Goal: Task Accomplishment & Management: Manage account settings

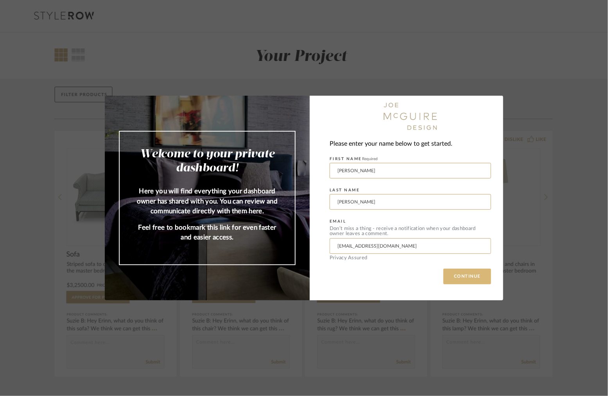
click at [468, 277] on button "CONTINUE" at bounding box center [467, 277] width 48 height 16
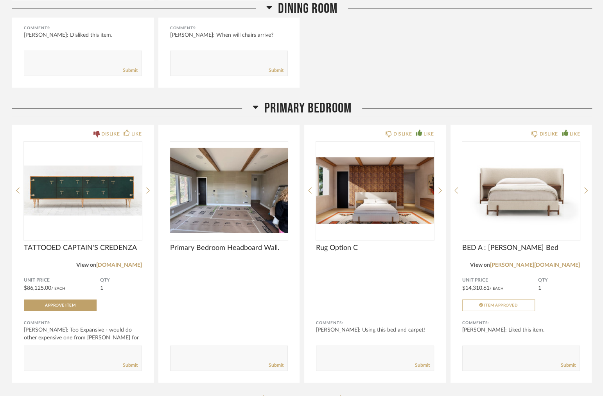
scroll to position [1563, 0]
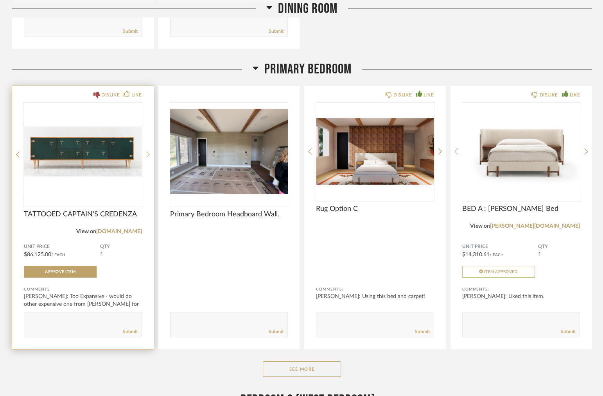
click at [146, 151] on icon at bounding box center [148, 154] width 4 height 7
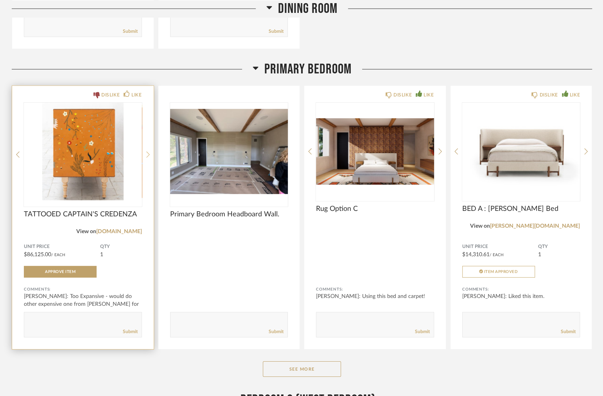
click at [146, 151] on icon at bounding box center [148, 154] width 4 height 7
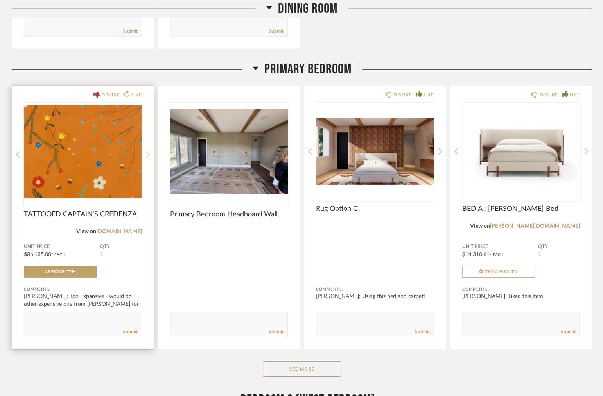
click at [146, 151] on icon at bounding box center [148, 154] width 4 height 7
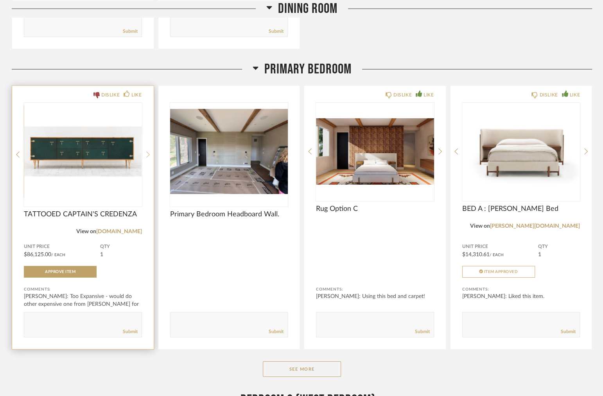
click at [146, 151] on icon at bounding box center [148, 154] width 4 height 7
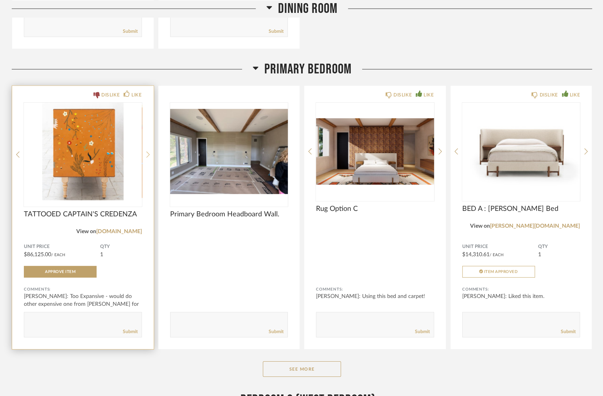
click at [148, 156] on icon at bounding box center [148, 154] width 4 height 7
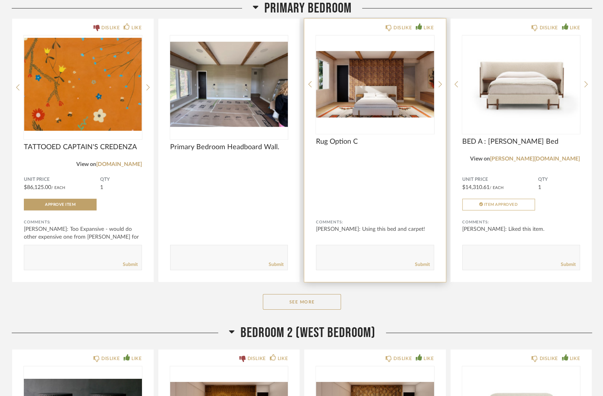
scroll to position [1641, 0]
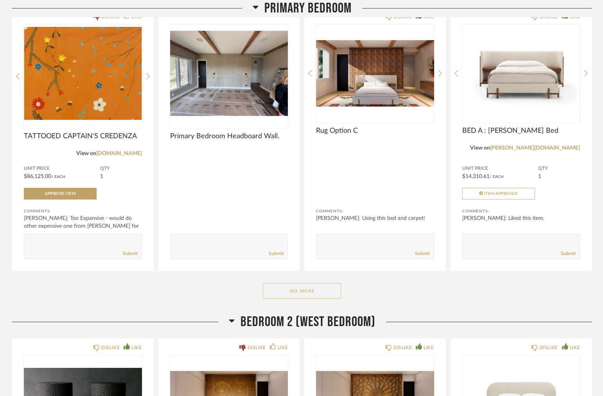
click at [318, 289] on button "See More" at bounding box center [302, 291] width 78 height 16
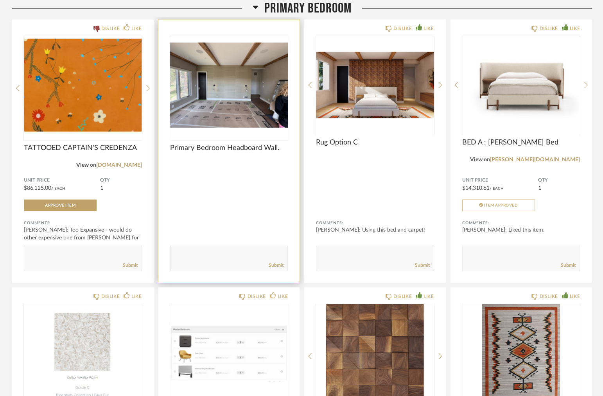
scroll to position [1602, 0]
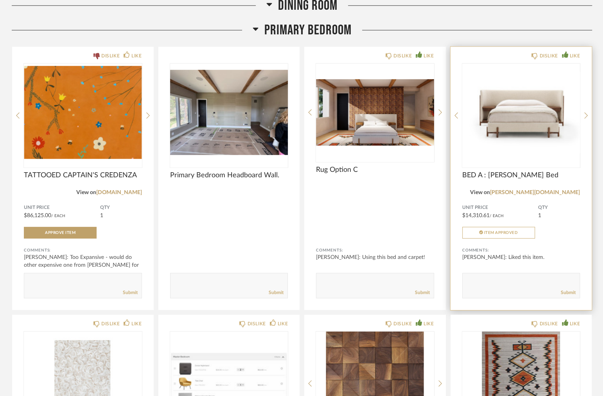
click at [584, 111] on div "DISLIKE LIKE BED A : [PERSON_NAME] Bed View on [PERSON_NAME][DOMAIN_NAME] Unit …" at bounding box center [520, 178] width 141 height 263
click at [553, 191] on link "[PERSON_NAME][DOMAIN_NAME]" at bounding box center [535, 192] width 90 height 5
click at [584, 112] on icon at bounding box center [586, 115] width 4 height 7
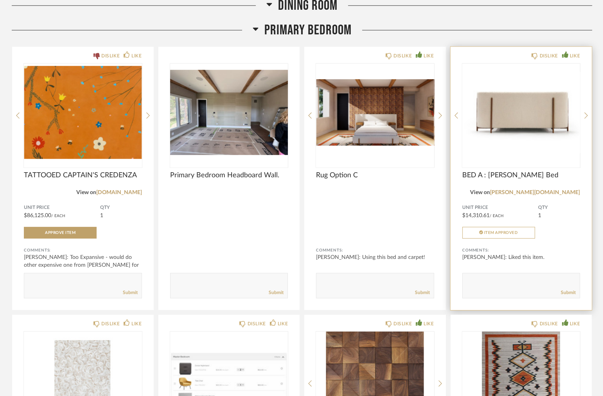
click at [582, 113] on div "DISLIKE LIKE BED A : [PERSON_NAME] Bed View on [PERSON_NAME][DOMAIN_NAME] Unit …" at bounding box center [520, 178] width 141 height 263
click at [585, 115] on icon at bounding box center [586, 115] width 4 height 7
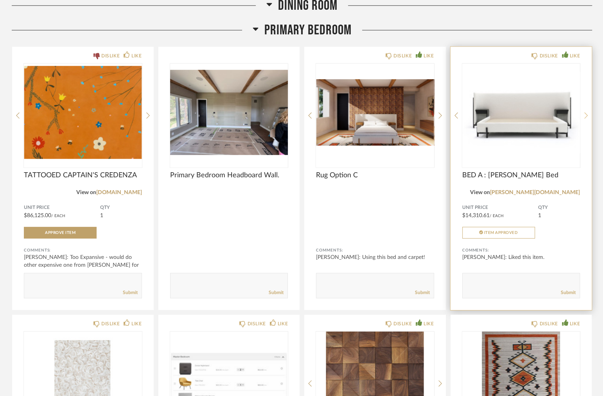
click at [584, 115] on icon at bounding box center [586, 115] width 4 height 7
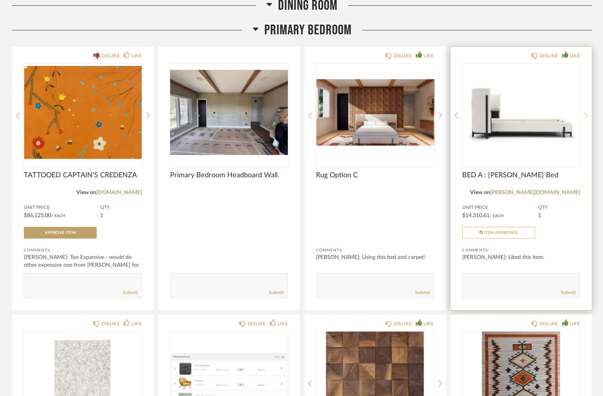
click at [584, 115] on icon at bounding box center [586, 115] width 4 height 7
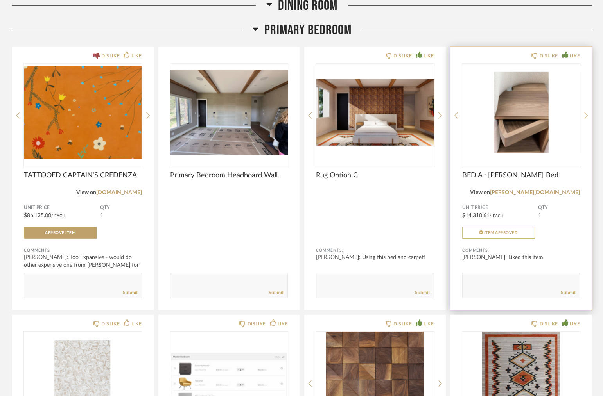
click at [585, 115] on icon at bounding box center [586, 115] width 4 height 7
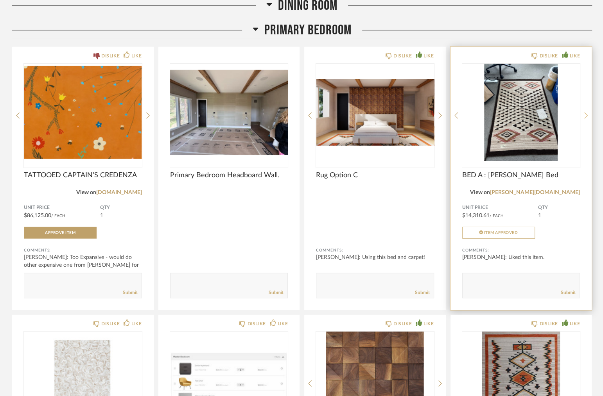
click at [585, 114] on icon at bounding box center [586, 115] width 4 height 7
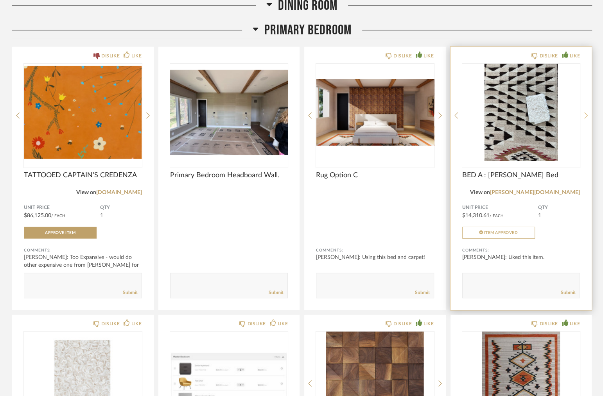
click at [584, 117] on icon at bounding box center [586, 115] width 4 height 7
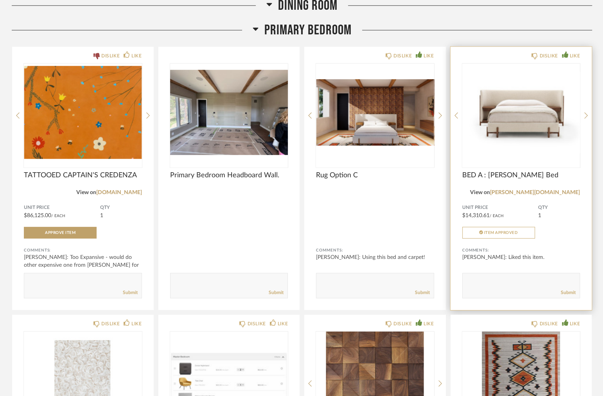
click at [583, 116] on div "DISLIKE LIKE BED A : [PERSON_NAME] Bed View on [PERSON_NAME][DOMAIN_NAME] Unit …" at bounding box center [520, 178] width 141 height 263
click at [585, 114] on icon at bounding box center [586, 115] width 4 height 7
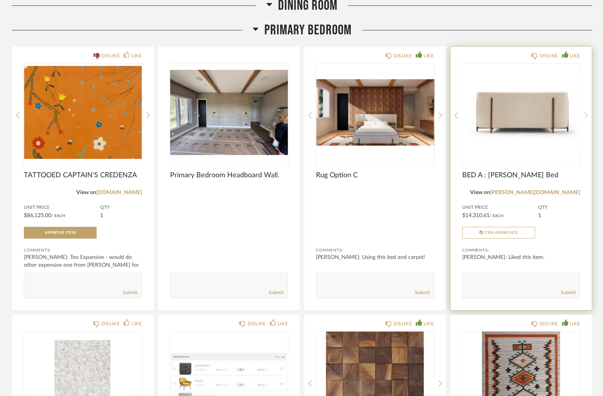
click at [585, 114] on icon at bounding box center [586, 115] width 4 height 7
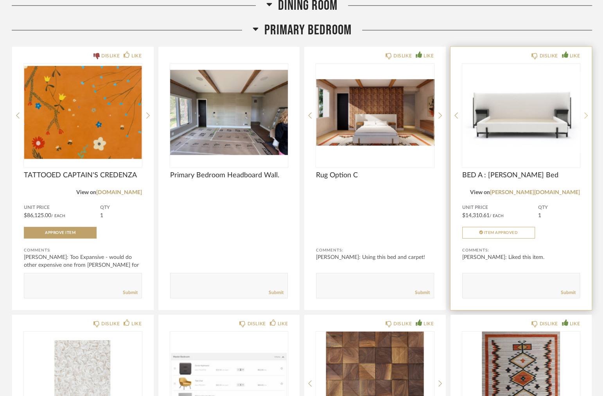
click at [585, 114] on icon at bounding box center [586, 115] width 4 height 7
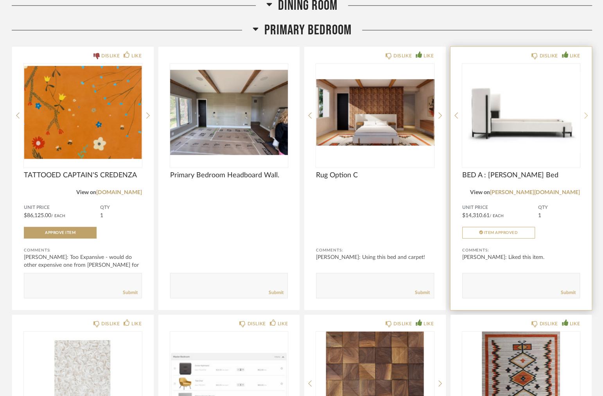
click at [585, 114] on icon at bounding box center [586, 115] width 4 height 7
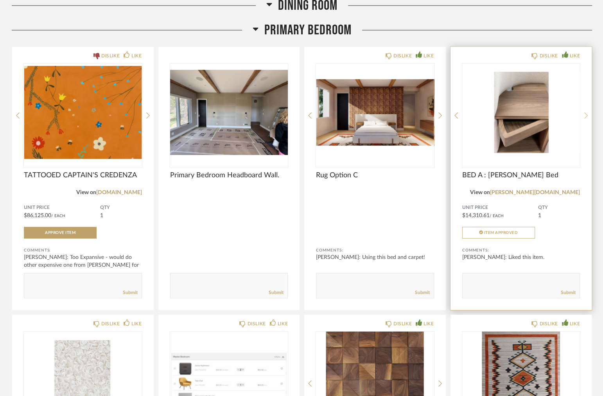
click at [585, 114] on icon at bounding box center [586, 115] width 4 height 7
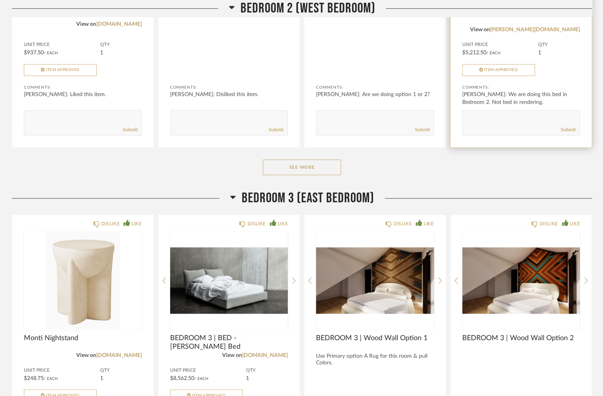
scroll to position [2814, 0]
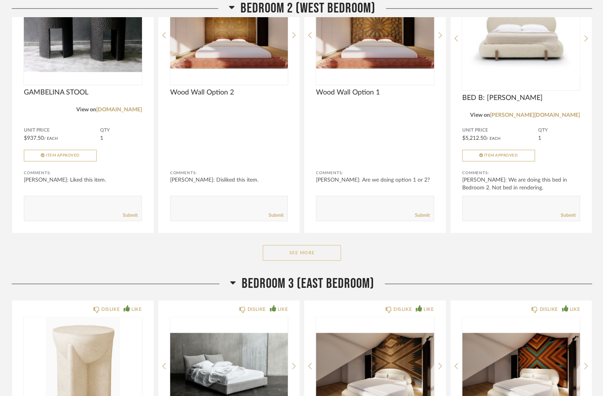
click at [315, 254] on button "See More" at bounding box center [302, 253] width 78 height 16
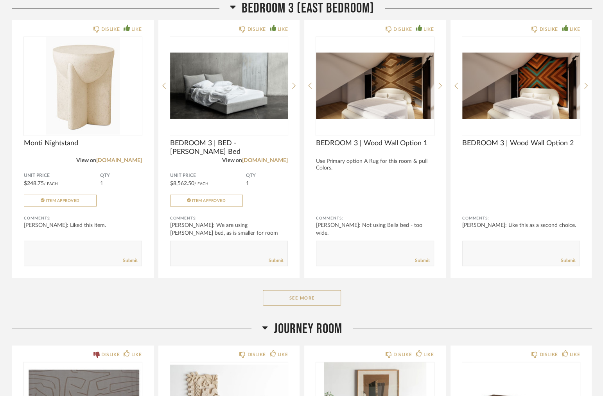
scroll to position [3361, 0]
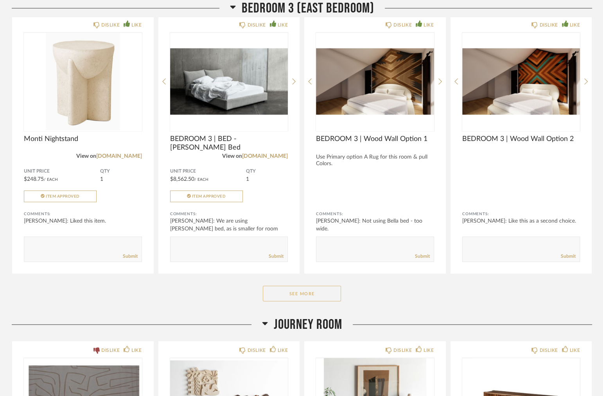
click at [315, 294] on button "See More" at bounding box center [302, 294] width 78 height 16
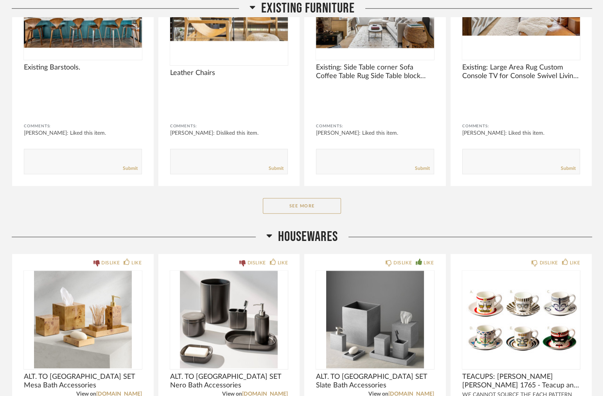
scroll to position [352, 0]
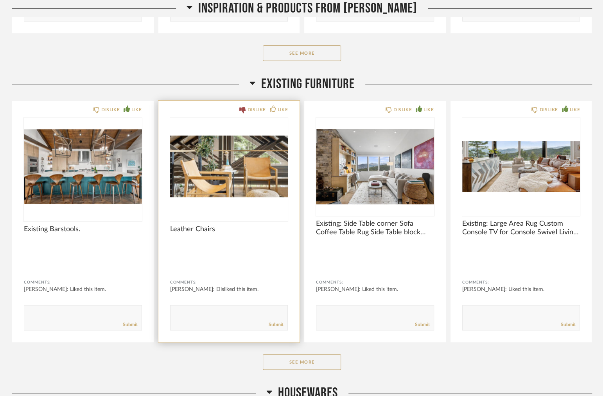
click at [202, 312] on textarea at bounding box center [228, 314] width 117 height 11
type textarea "Sent to storage"
click at [279, 325] on link "Submit" at bounding box center [276, 325] width 15 height 7
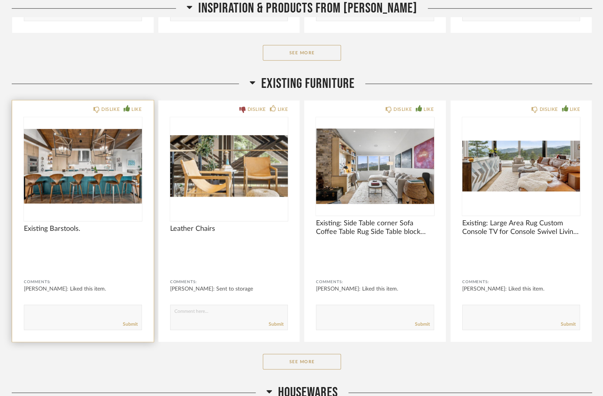
scroll to position [469, 0]
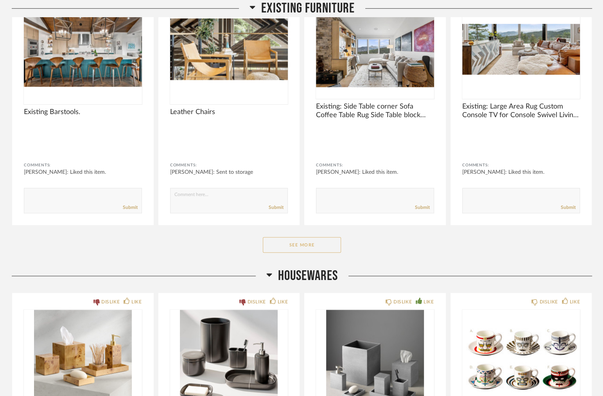
click at [304, 251] on button "See More" at bounding box center [302, 245] width 78 height 16
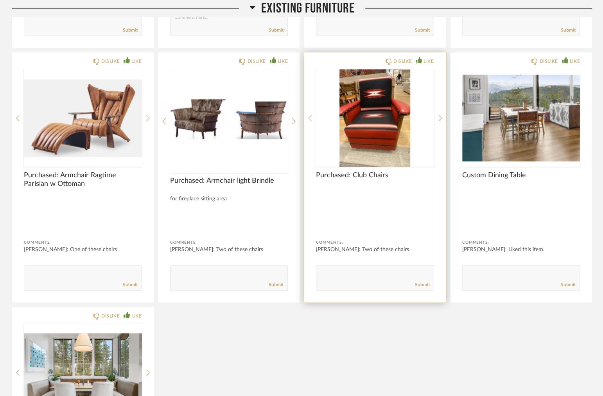
scroll to position [664, 0]
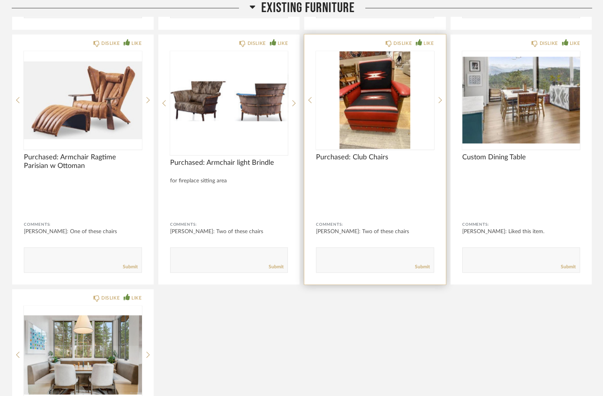
click at [341, 252] on textarea at bounding box center [374, 256] width 117 height 11
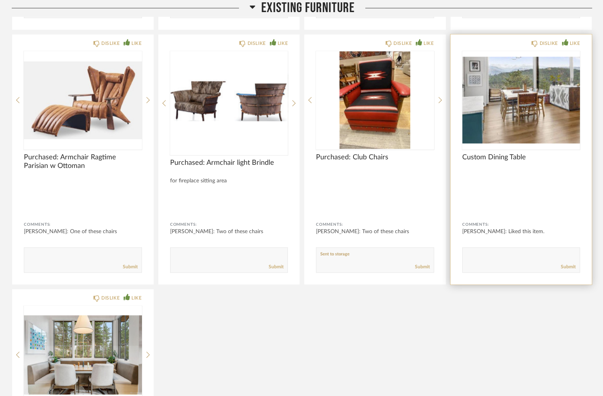
scroll to position [625, 0]
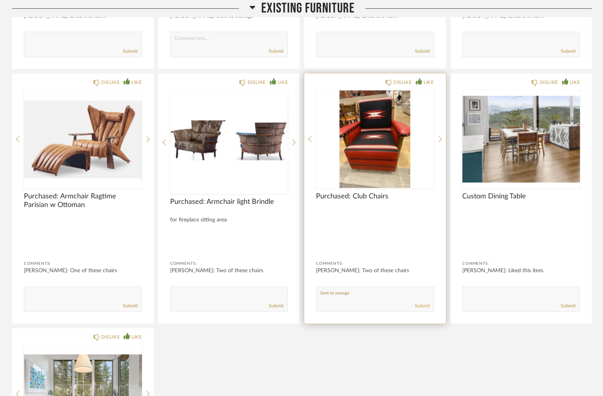
type textarea "Sent to storage"
click at [418, 305] on link "Submit" at bounding box center [422, 306] width 15 height 7
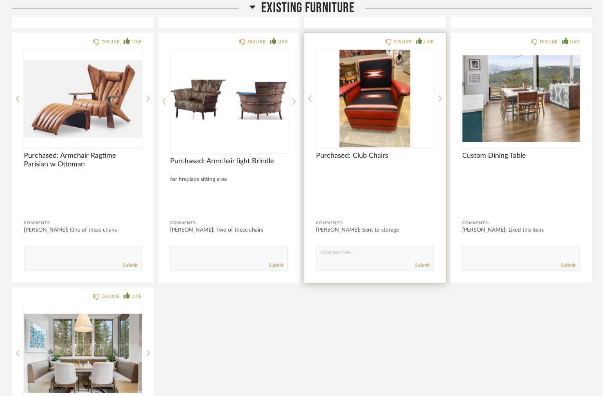
scroll to position [664, 0]
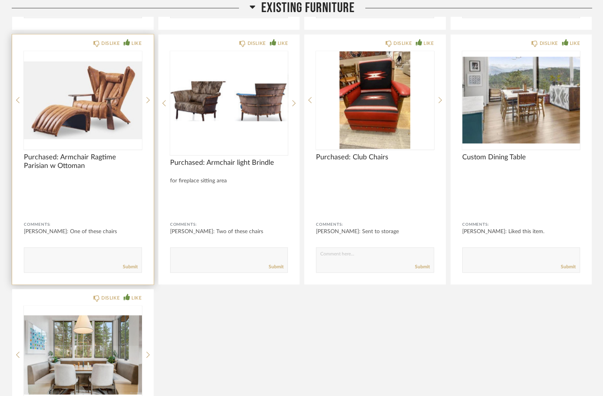
click at [64, 249] on form "Submit" at bounding box center [83, 259] width 118 height 25
click at [55, 254] on textarea at bounding box center [82, 256] width 117 height 11
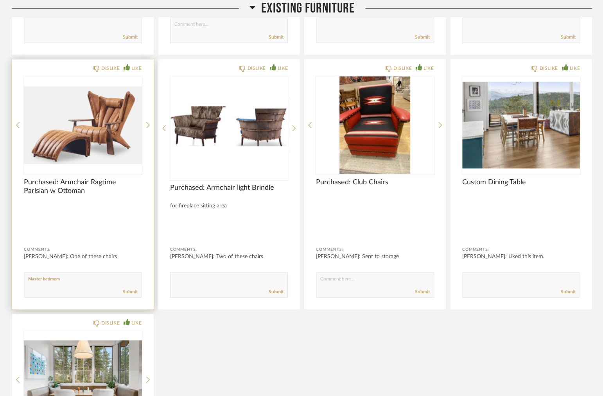
scroll to position [625, 0]
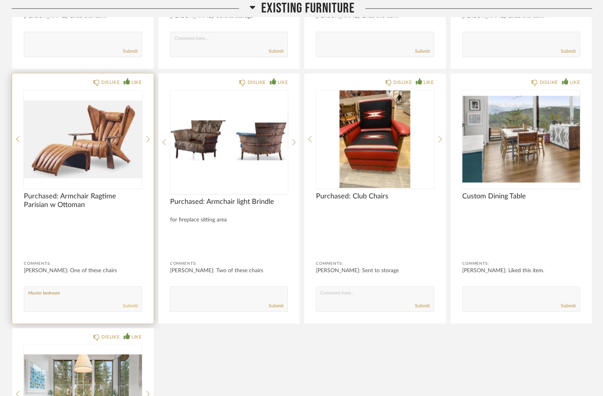
type textarea "Master bedroom"
click at [133, 303] on link "Submit" at bounding box center [130, 306] width 15 height 7
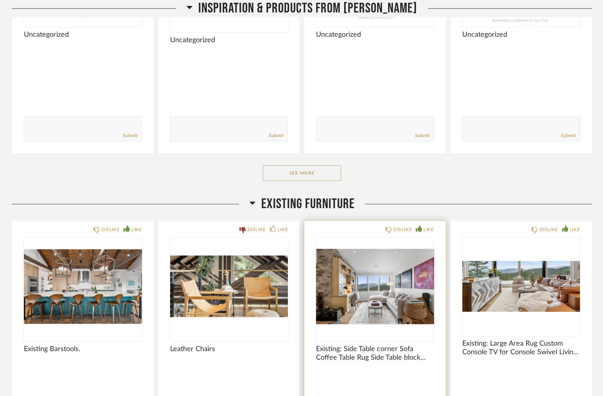
scroll to position [78, 0]
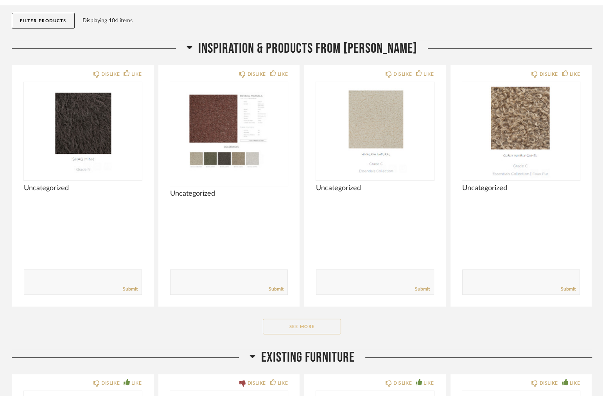
click at [322, 324] on button "See More" at bounding box center [302, 327] width 78 height 16
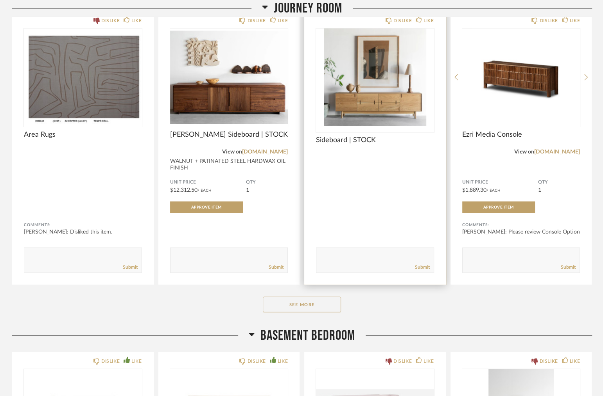
scroll to position [5511, 0]
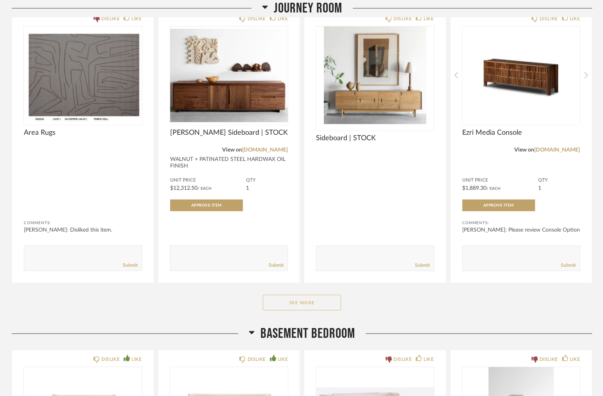
click at [316, 300] on button "See More" at bounding box center [302, 303] width 78 height 16
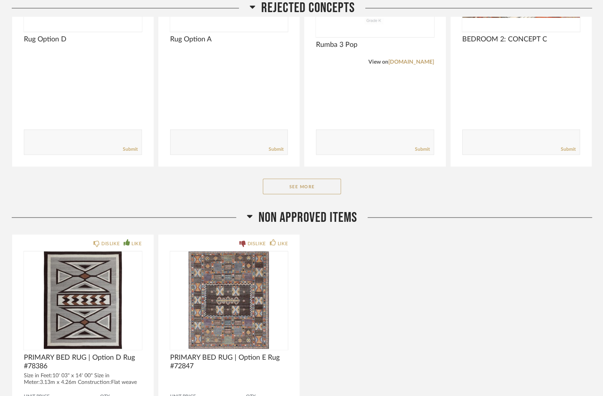
scroll to position [7309, 0]
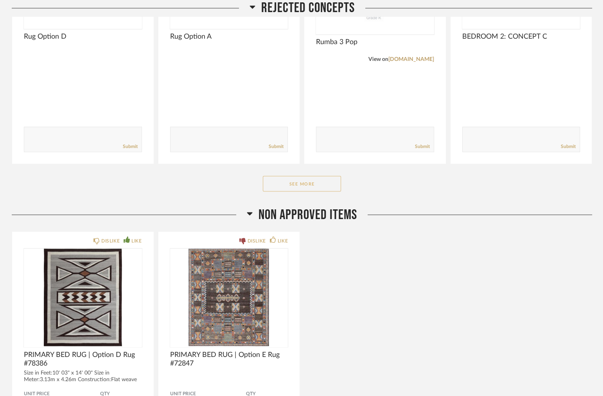
click at [309, 179] on button "See More" at bounding box center [302, 184] width 78 height 16
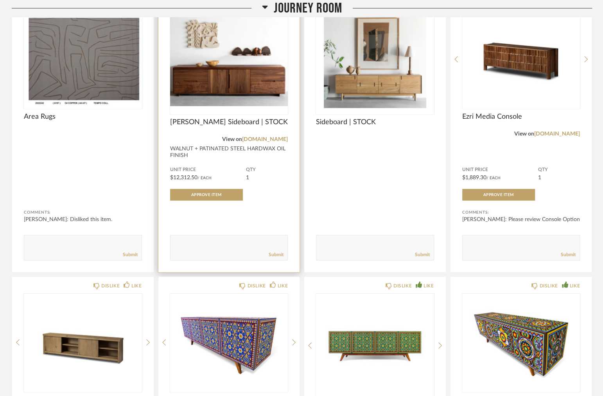
scroll to position [5511, 0]
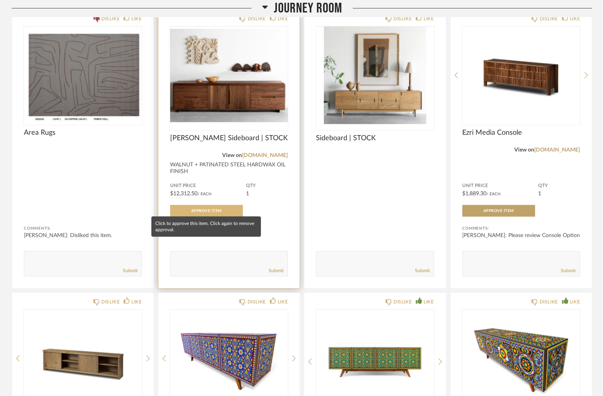
click at [199, 209] on span "Approve Item" at bounding box center [206, 211] width 30 height 4
click at [221, 209] on span "Item Approved" at bounding box center [209, 211] width 34 height 4
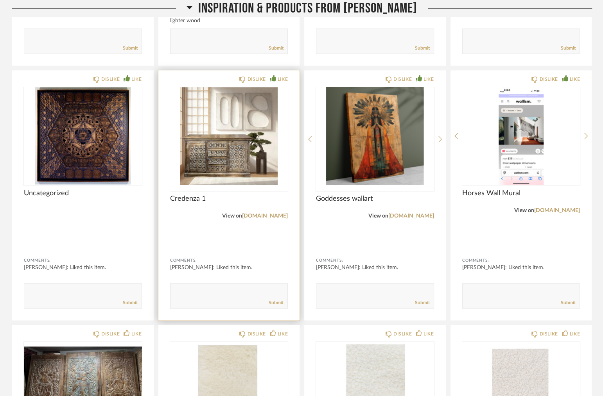
scroll to position [586, 0]
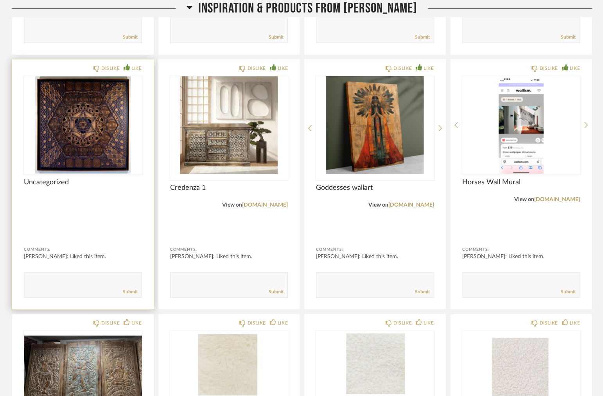
click at [57, 277] on textarea at bounding box center [82, 281] width 117 height 11
type textarea "Need to move item to Journey room"
click at [128, 290] on link "Submit" at bounding box center [130, 292] width 15 height 7
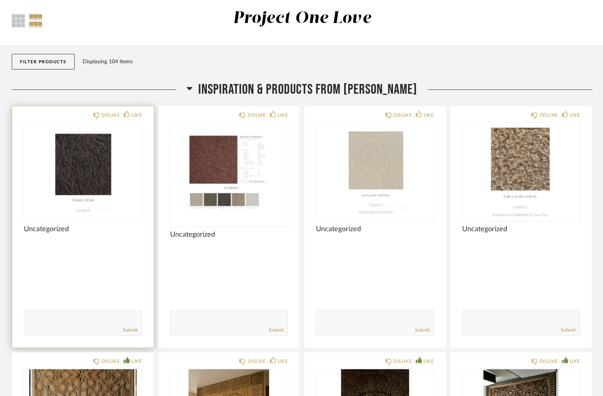
scroll to position [0, 0]
